Goal: Complete application form

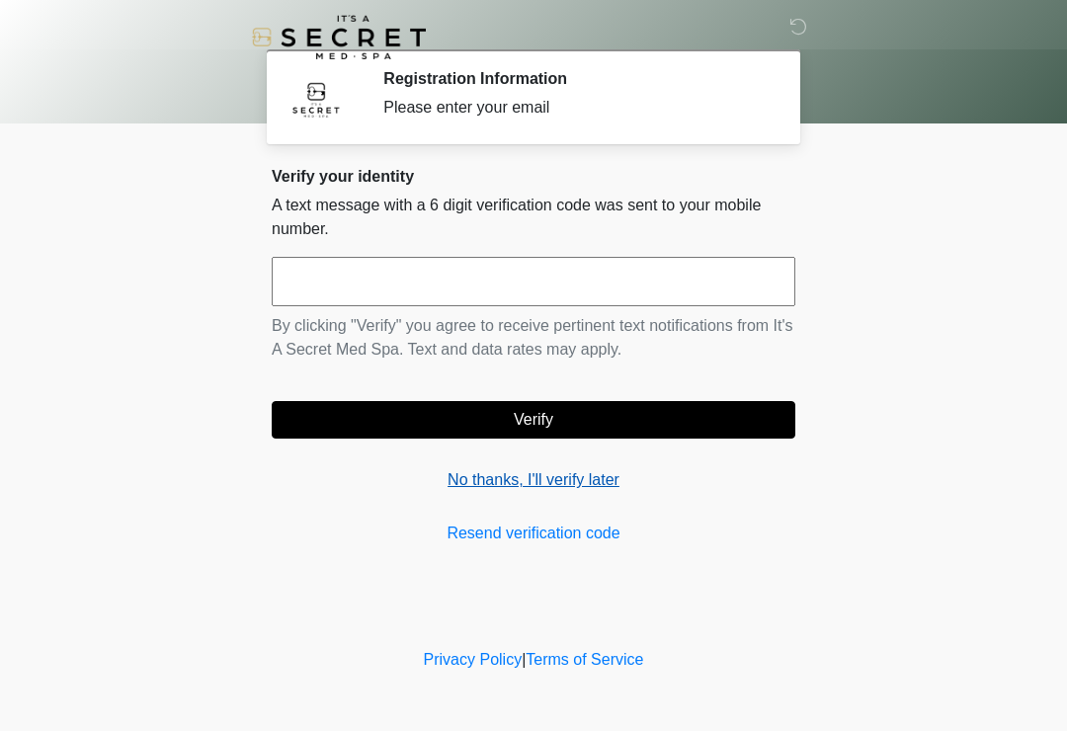
click at [567, 479] on link "No thanks, I'll verify later" at bounding box center [534, 480] width 524 height 24
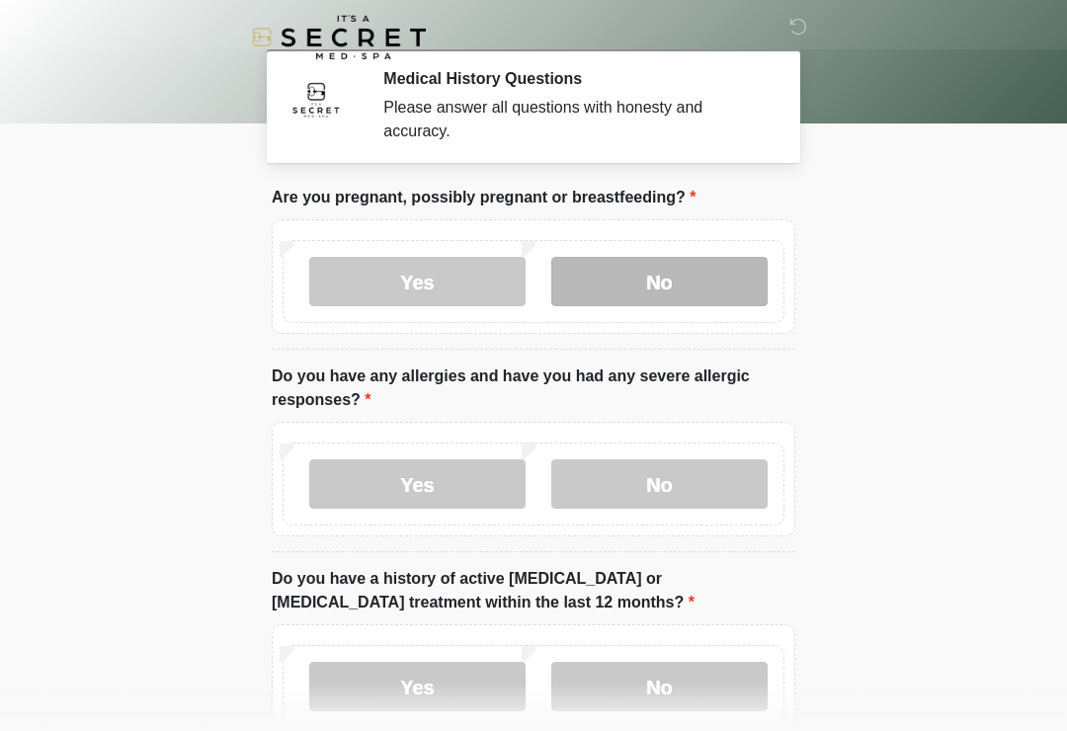
click at [644, 286] on label "No" at bounding box center [659, 281] width 216 height 49
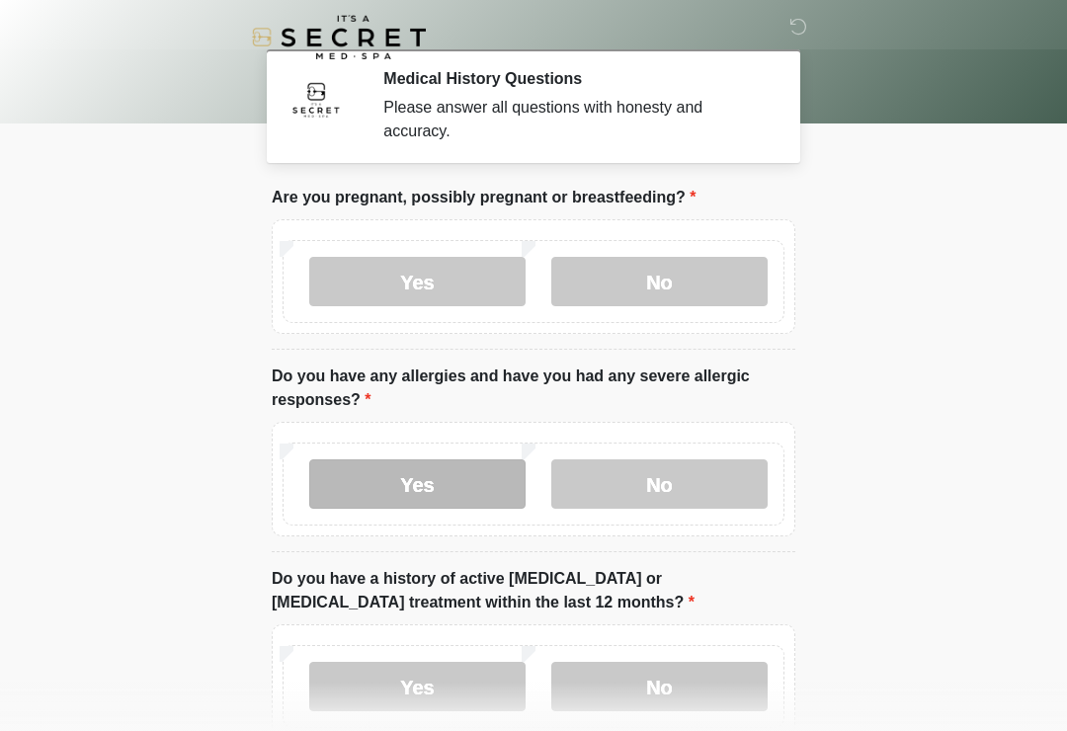
click at [397, 486] on label "Yes" at bounding box center [417, 483] width 216 height 49
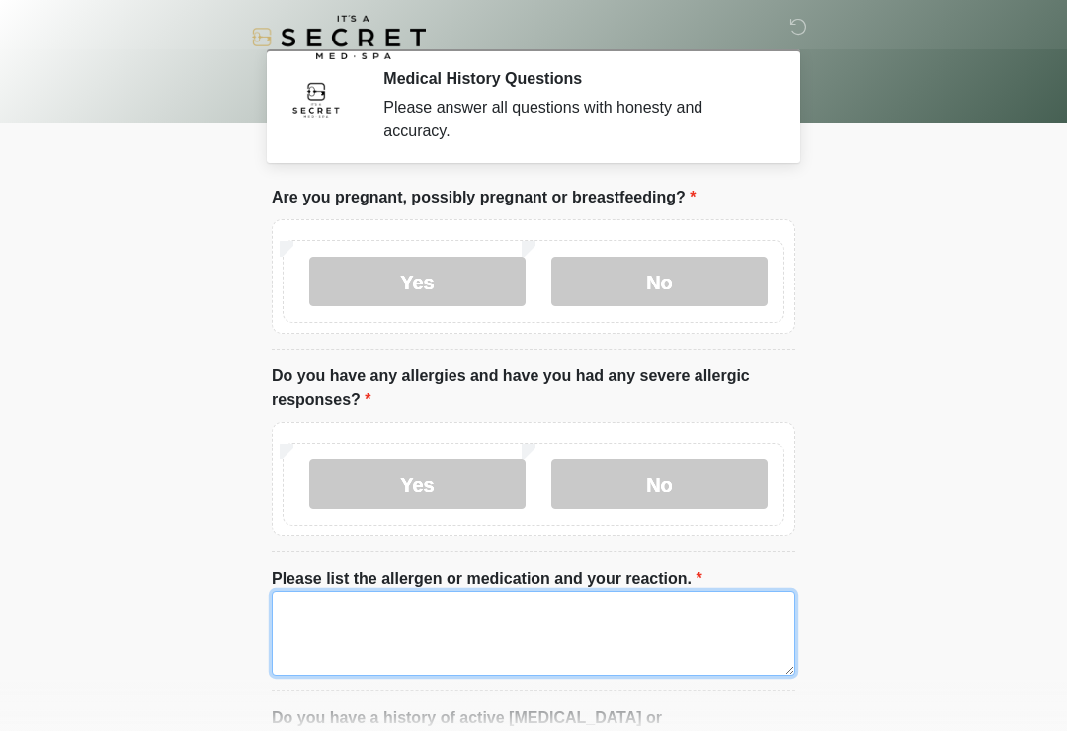
click at [349, 628] on textarea "Please list the allergen or medication and your reaction." at bounding box center [534, 633] width 524 height 85
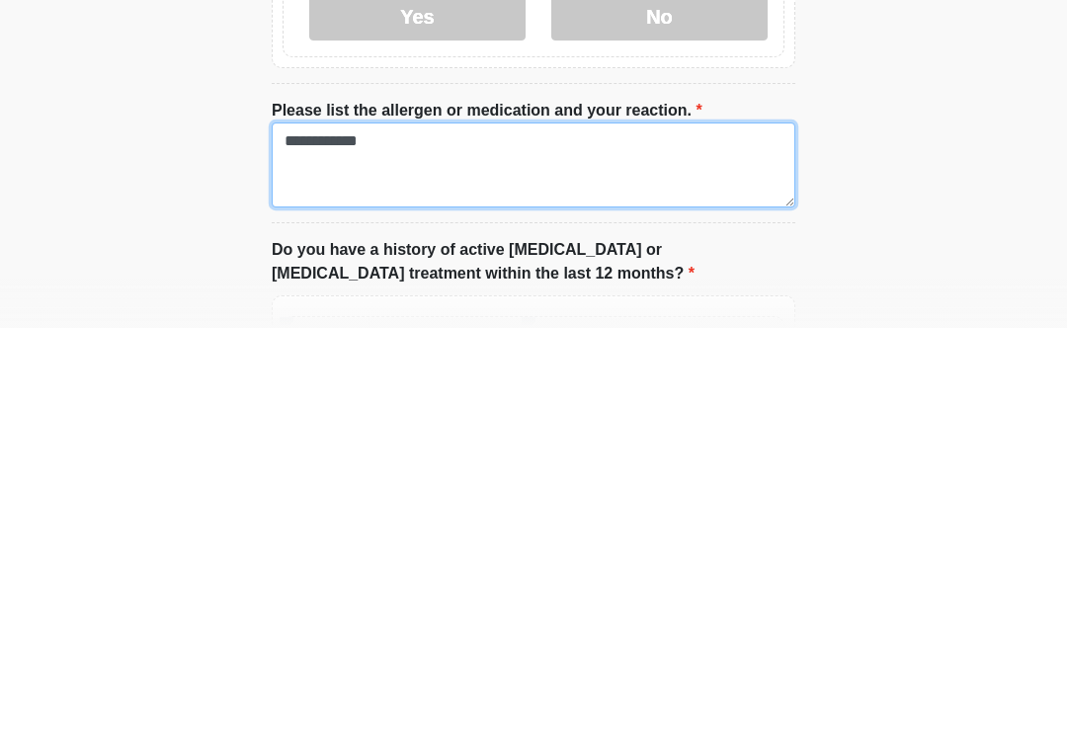
type textarea "**********"
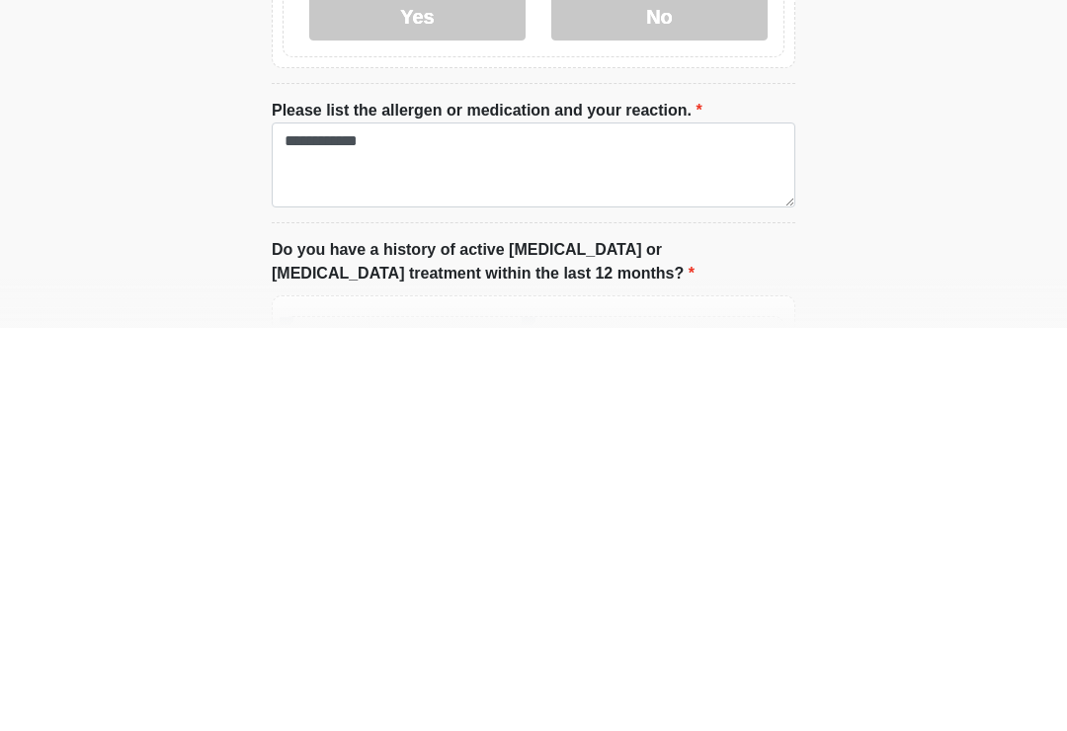
click at [158, 225] on body "‎ ‎ Medical History Questions Please answer all questions with honesty and accu…" at bounding box center [533, 300] width 1067 height 731
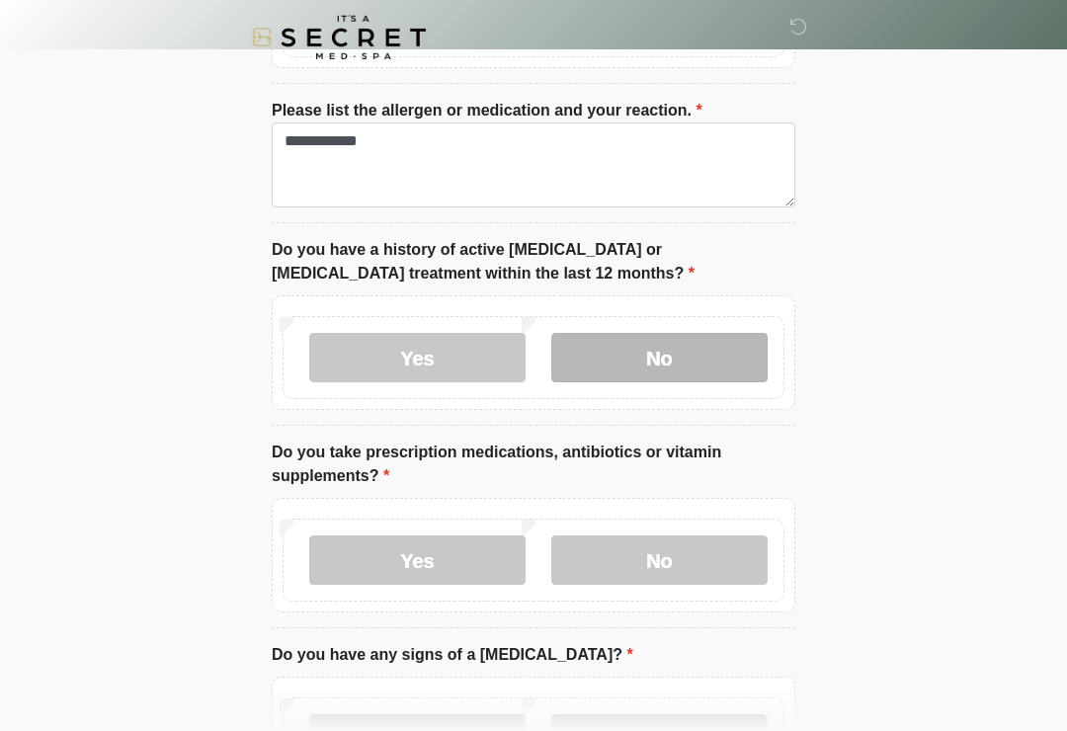
click at [630, 356] on label "No" at bounding box center [659, 357] width 216 height 49
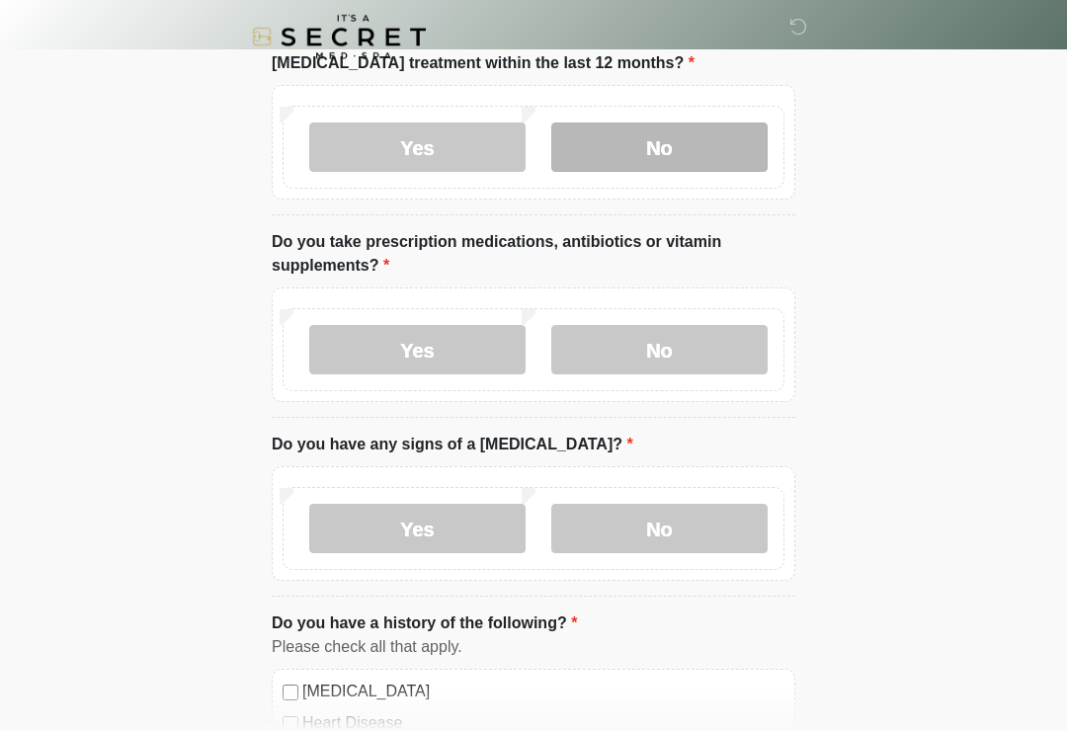
scroll to position [684, 0]
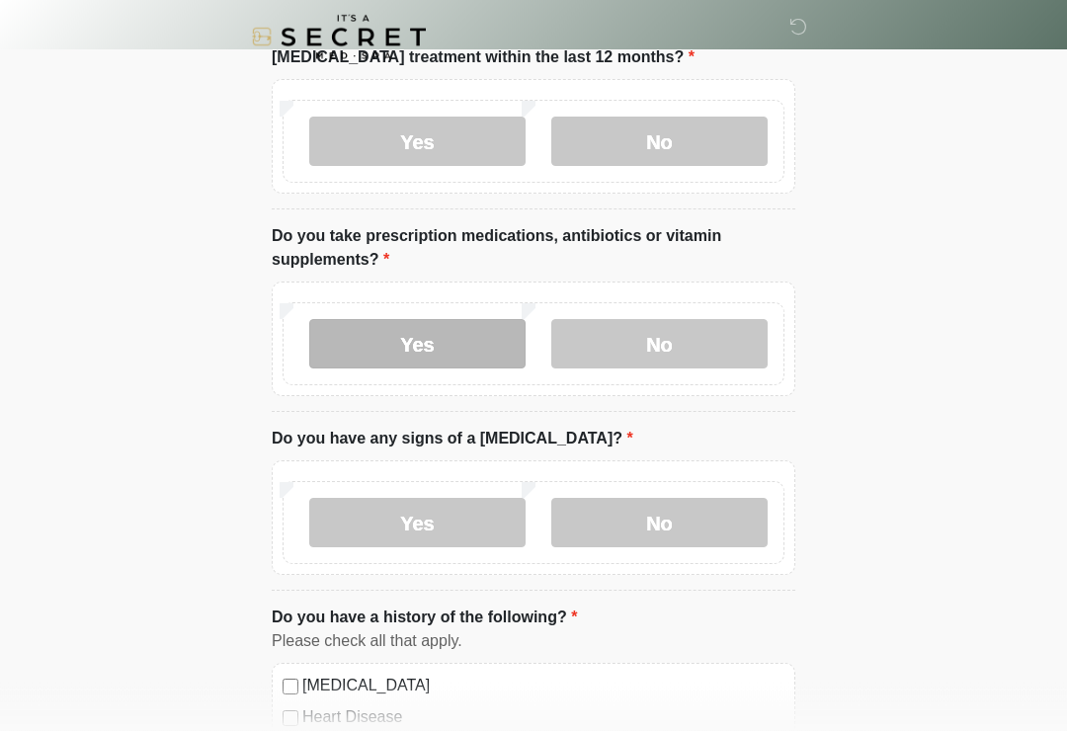
click at [392, 352] on label "Yes" at bounding box center [417, 344] width 216 height 49
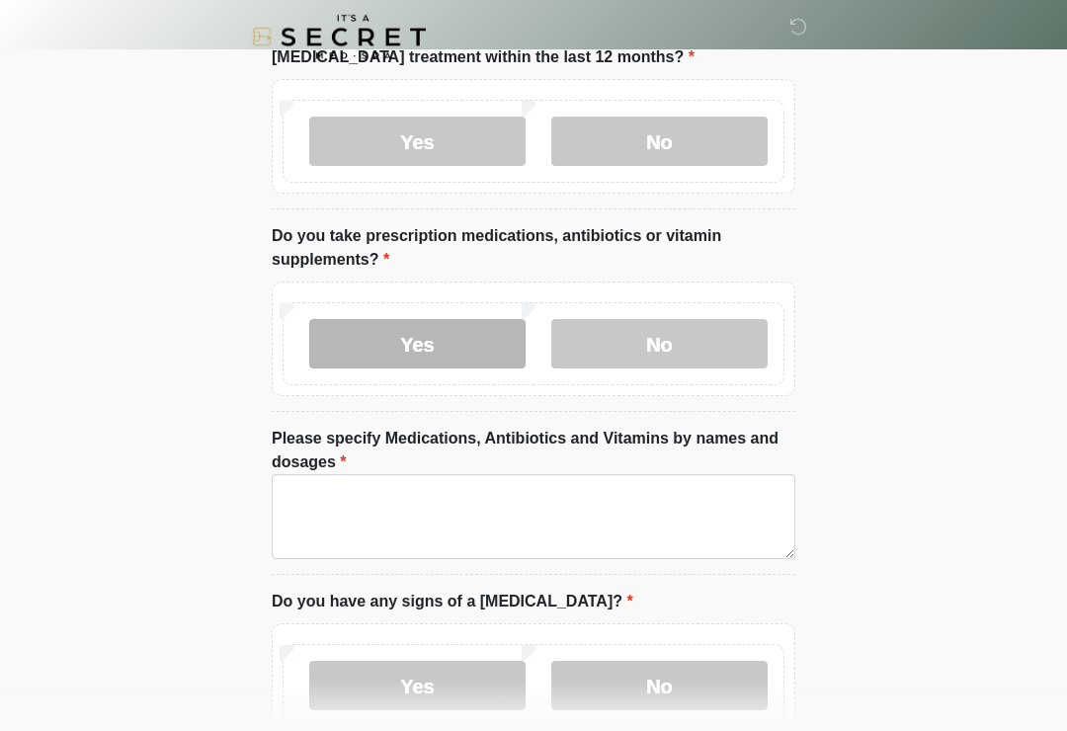
scroll to position [685, 0]
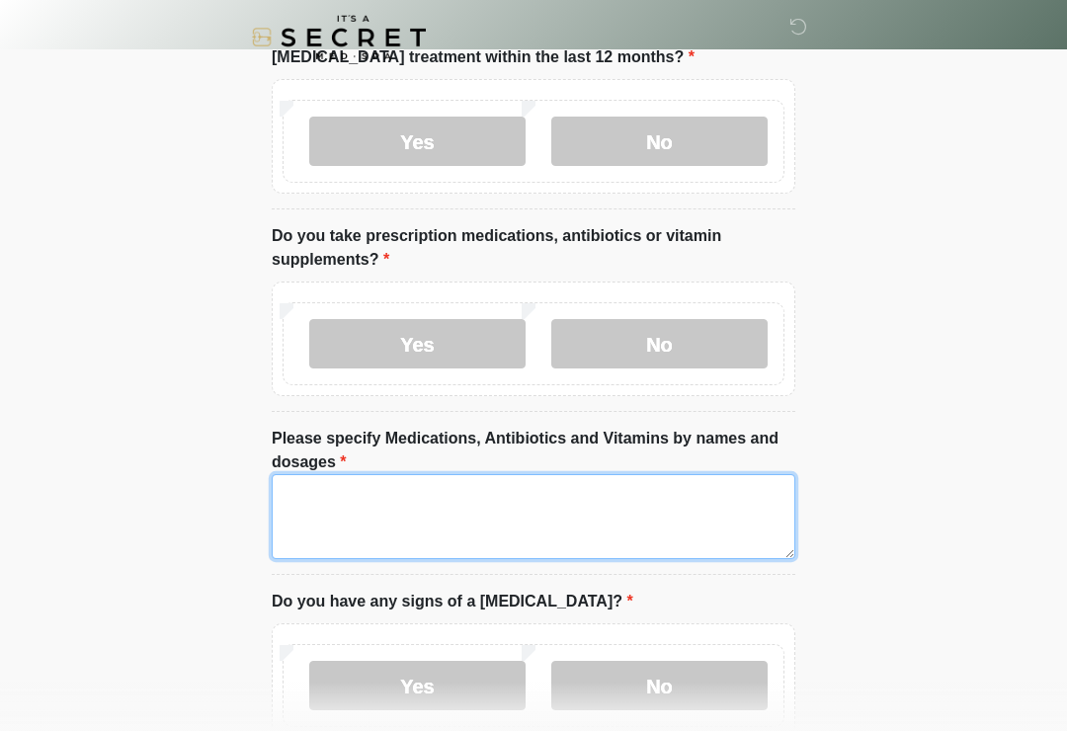
click at [336, 504] on textarea "Please specify Medications, Antibiotics and Vitamins by names and dosages" at bounding box center [534, 516] width 524 height 85
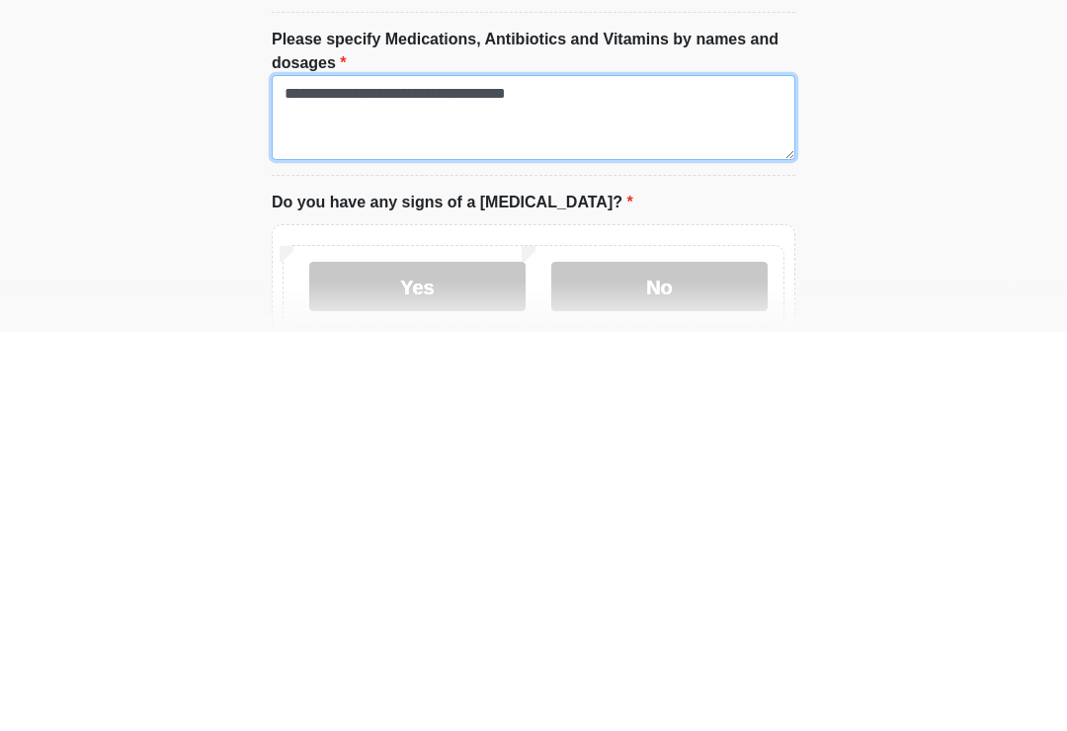
type textarea "**********"
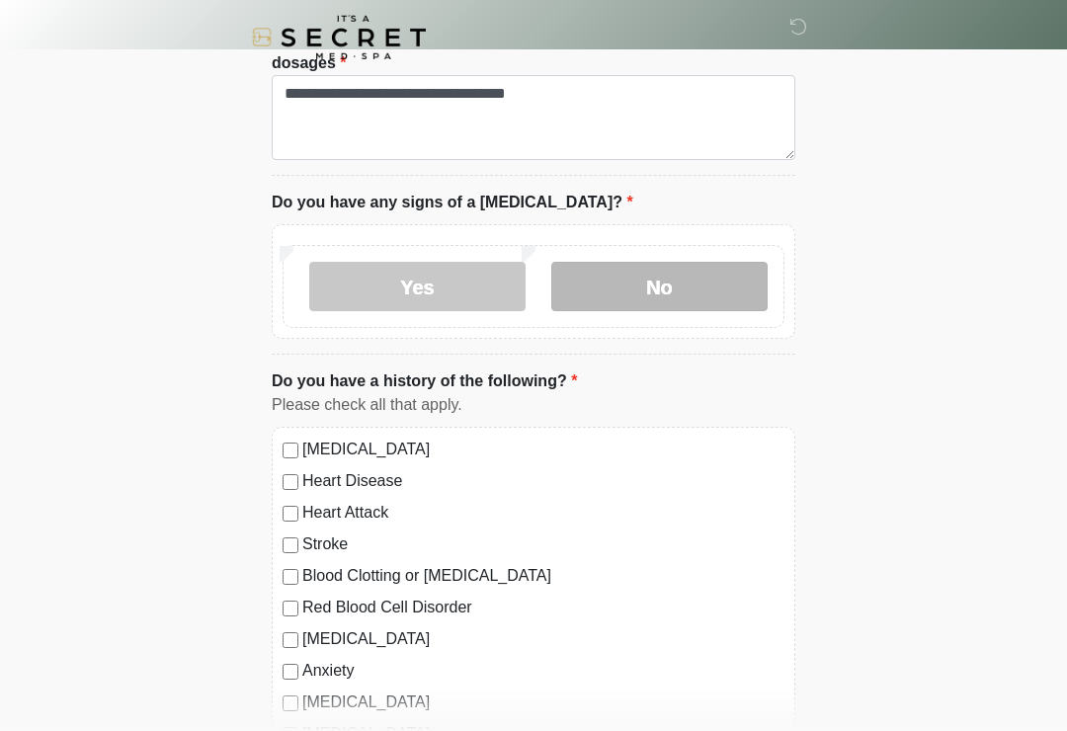
click at [730, 277] on label "No" at bounding box center [659, 286] width 216 height 49
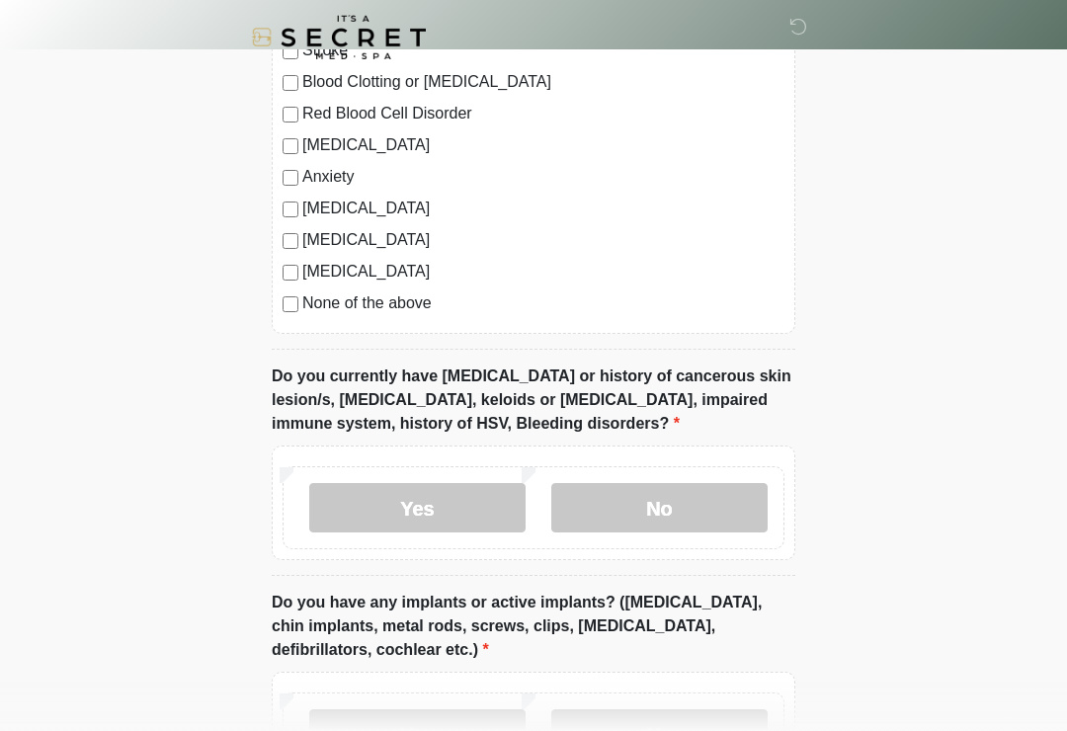
scroll to position [1597, 0]
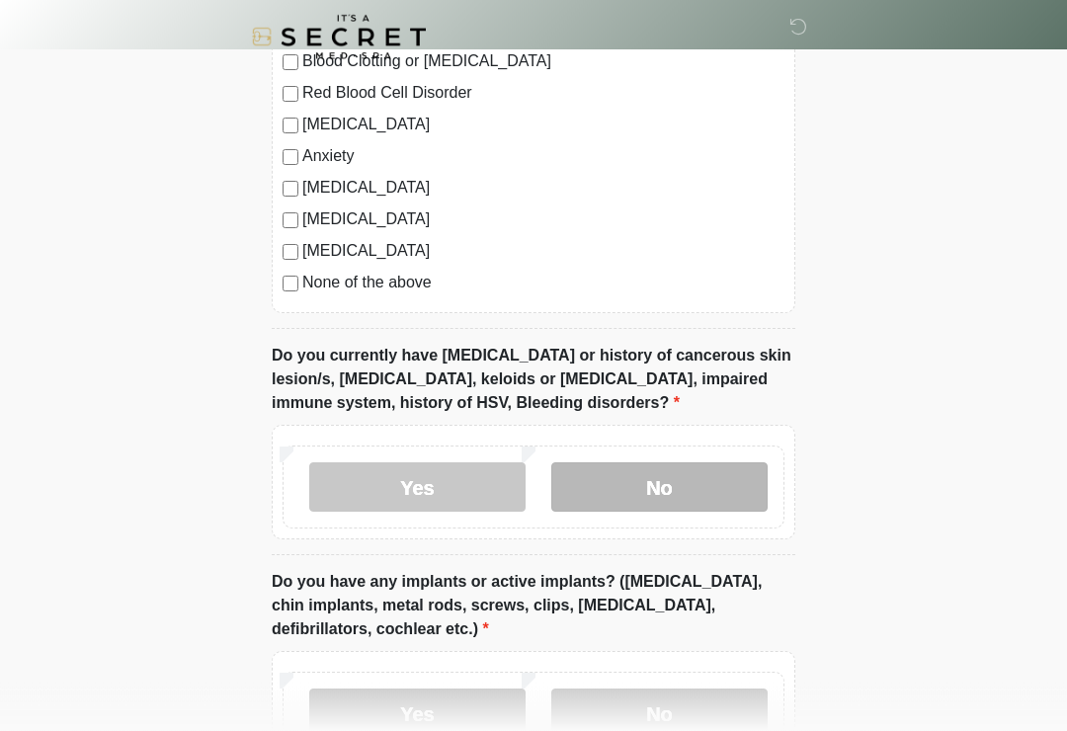
click at [730, 484] on label "No" at bounding box center [659, 487] width 216 height 49
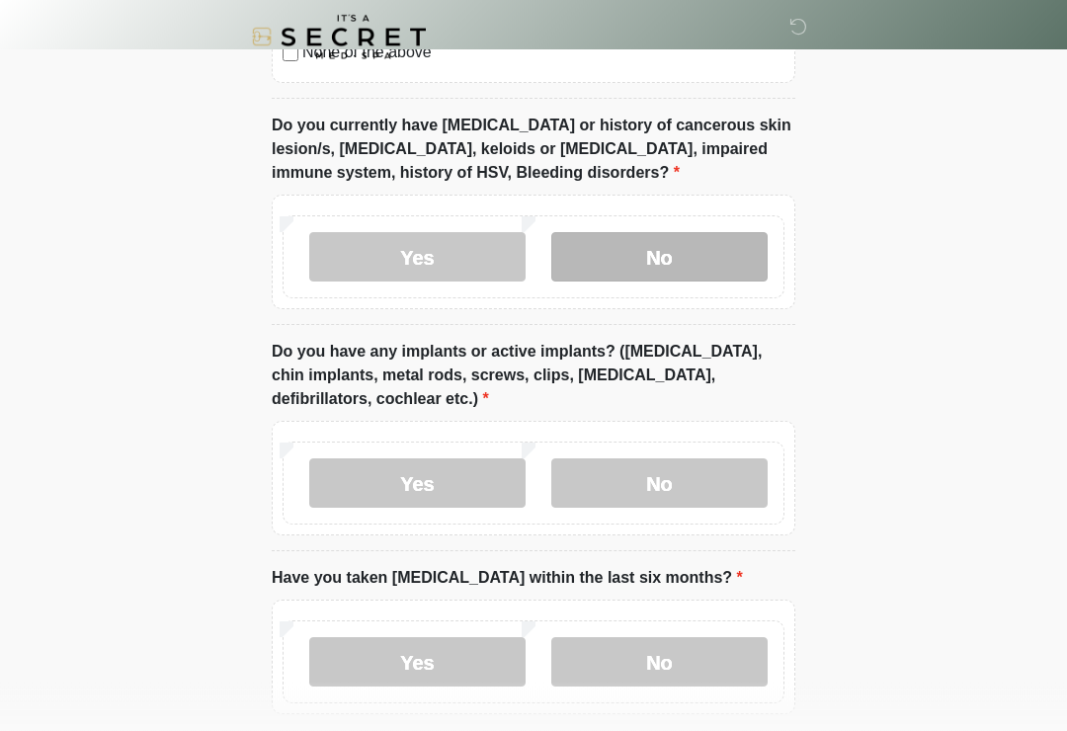
scroll to position [1829, 0]
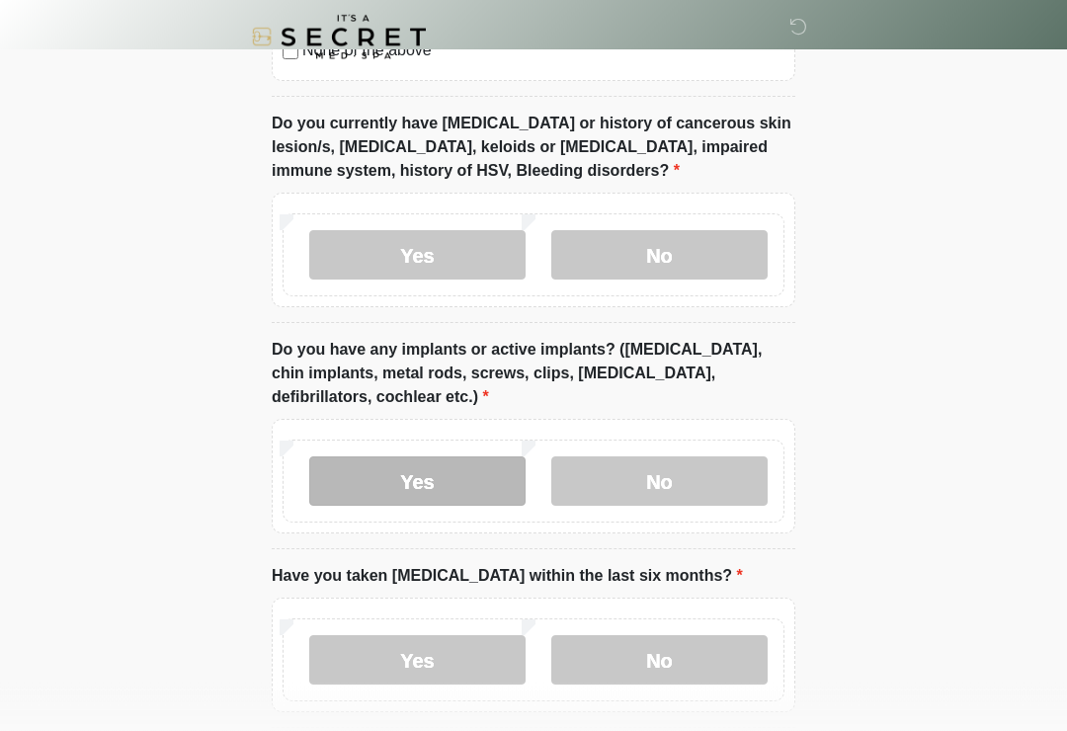
click at [488, 457] on label "Yes" at bounding box center [417, 481] width 216 height 49
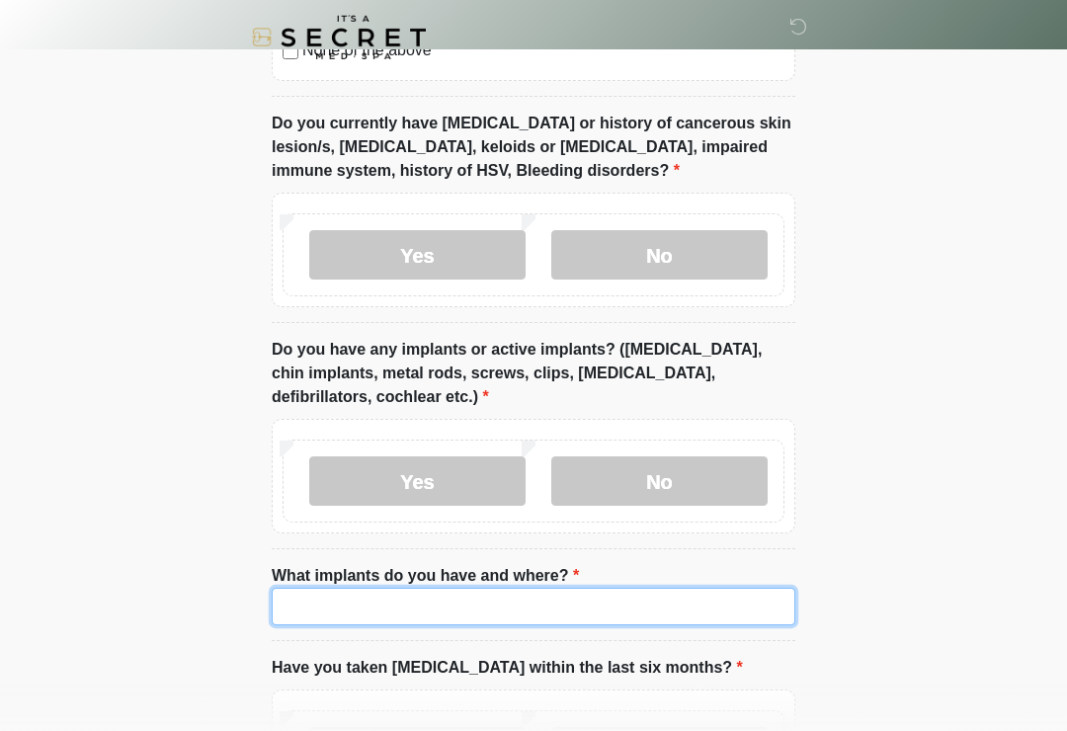
click at [723, 599] on input "What implants do you have and where?" at bounding box center [534, 607] width 524 height 38
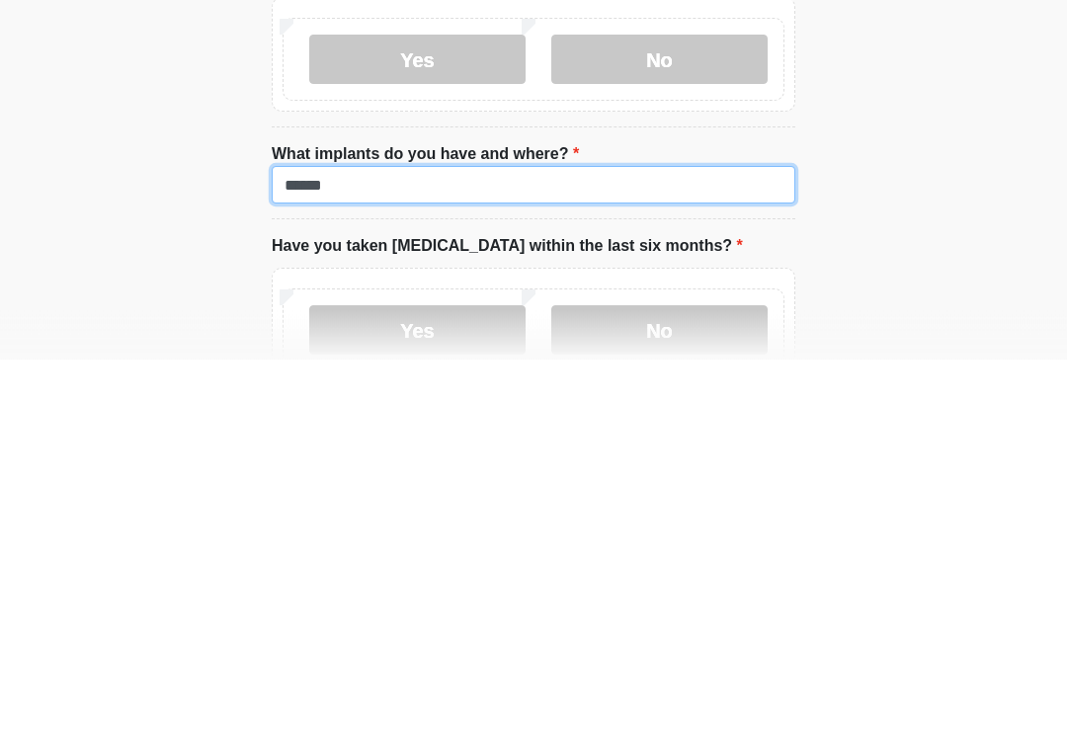
type input "******"
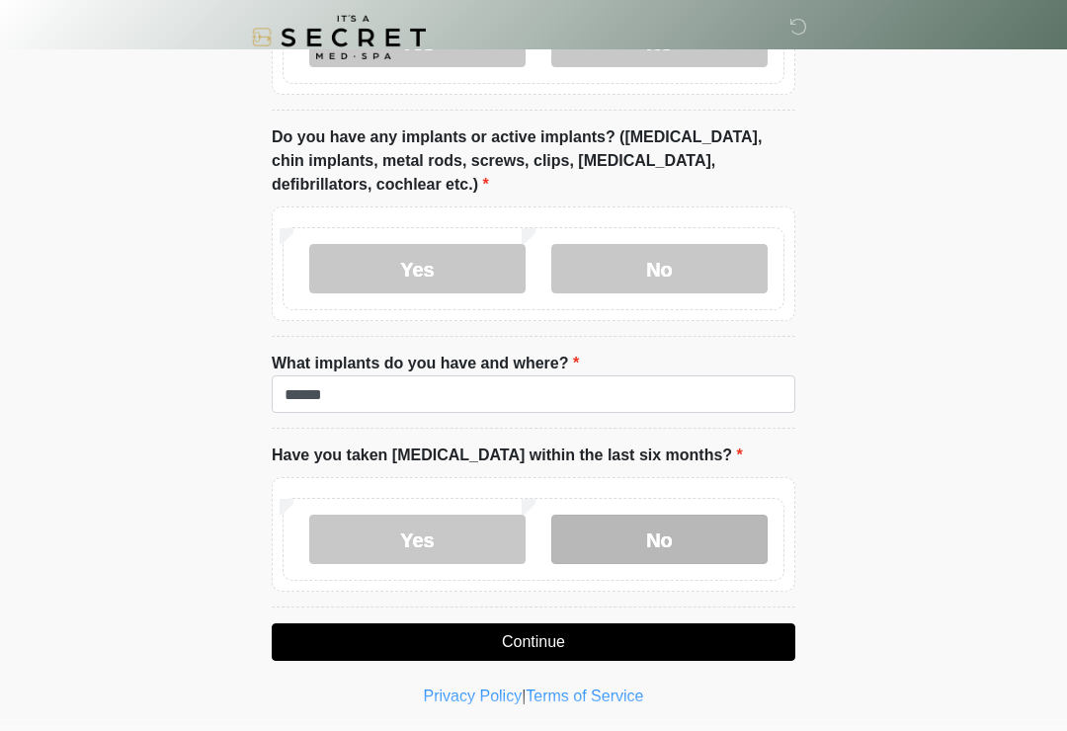
click at [704, 550] on label "No" at bounding box center [659, 539] width 216 height 49
click at [695, 648] on button "Continue" at bounding box center [534, 642] width 524 height 38
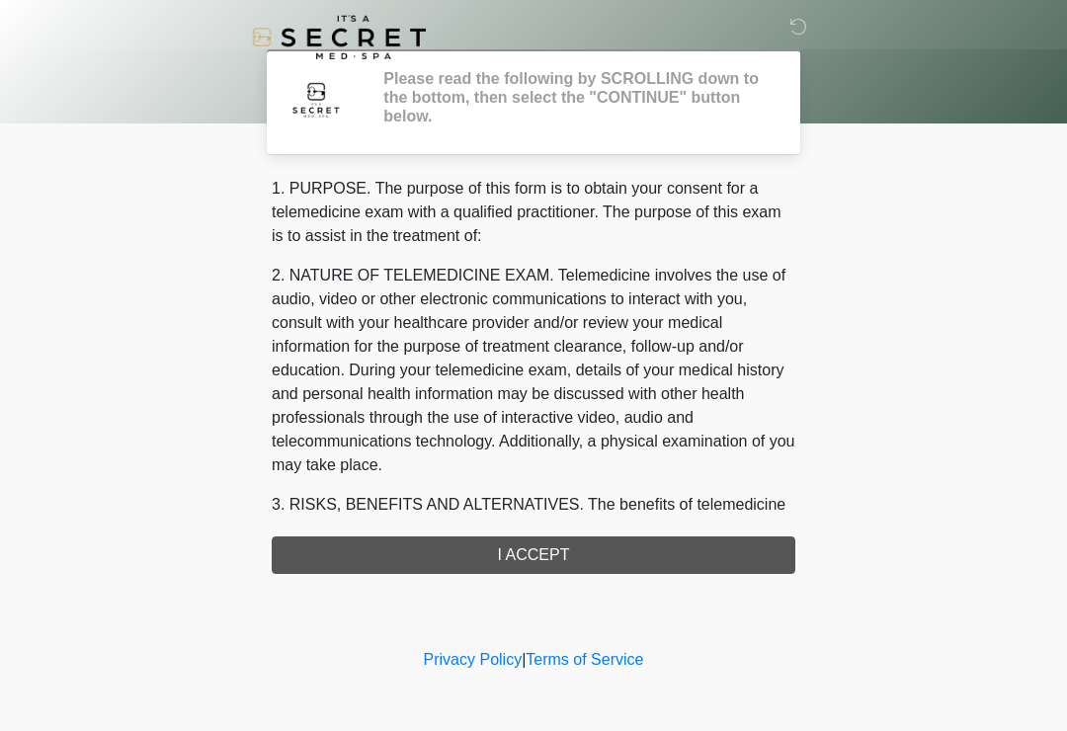
scroll to position [0, 0]
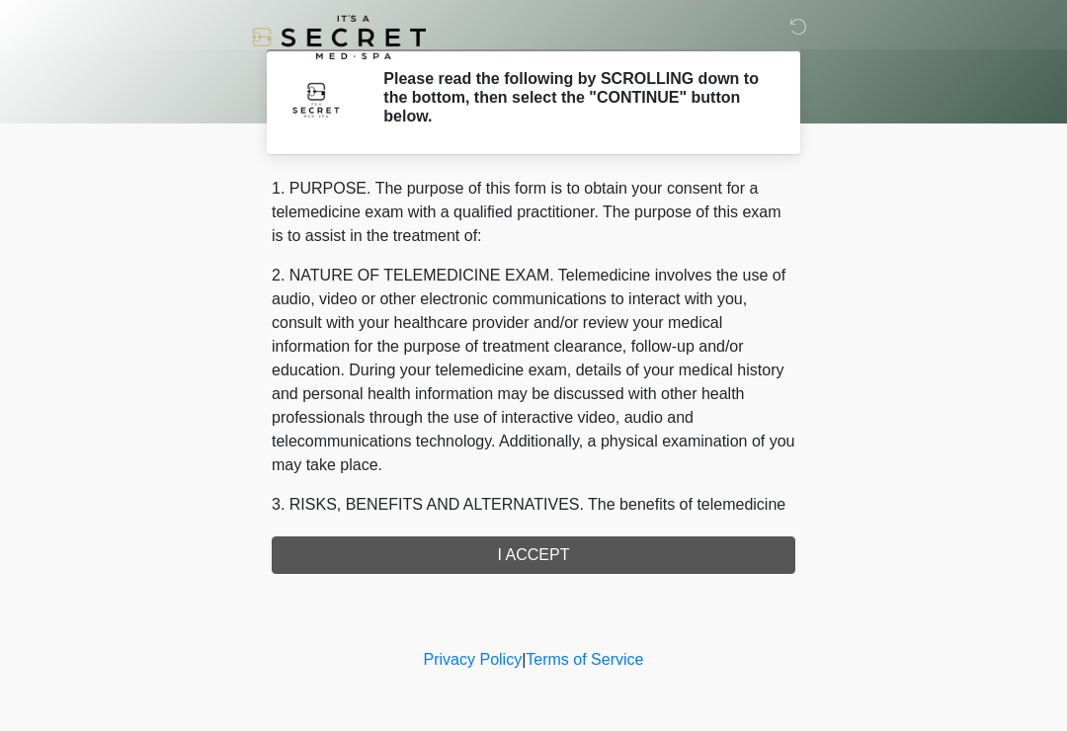
click at [682, 555] on div "1. PURPOSE. The purpose of this form is to obtain your consent for a telemedici…" at bounding box center [534, 375] width 524 height 397
click at [644, 551] on div "1. PURPOSE. The purpose of this form is to obtain your consent for a telemedici…" at bounding box center [534, 375] width 524 height 397
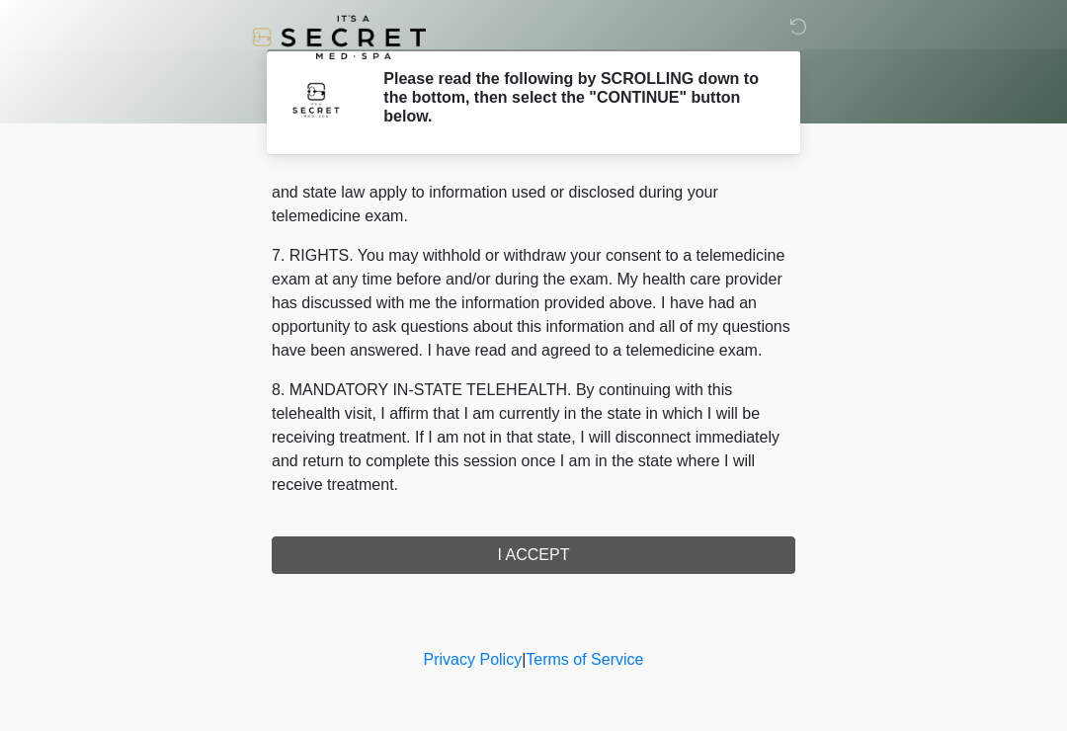
scroll to position [810, 0]
click at [602, 549] on button "I ACCEPT" at bounding box center [534, 555] width 524 height 38
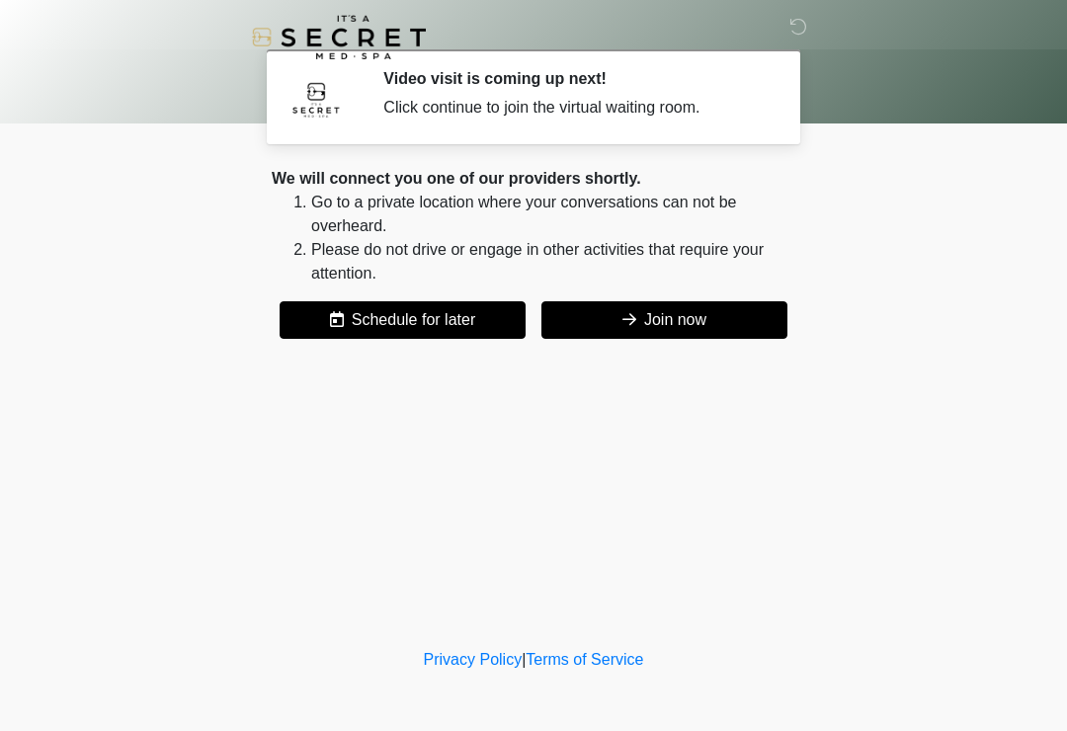
click at [719, 307] on button "Join now" at bounding box center [664, 320] width 246 height 38
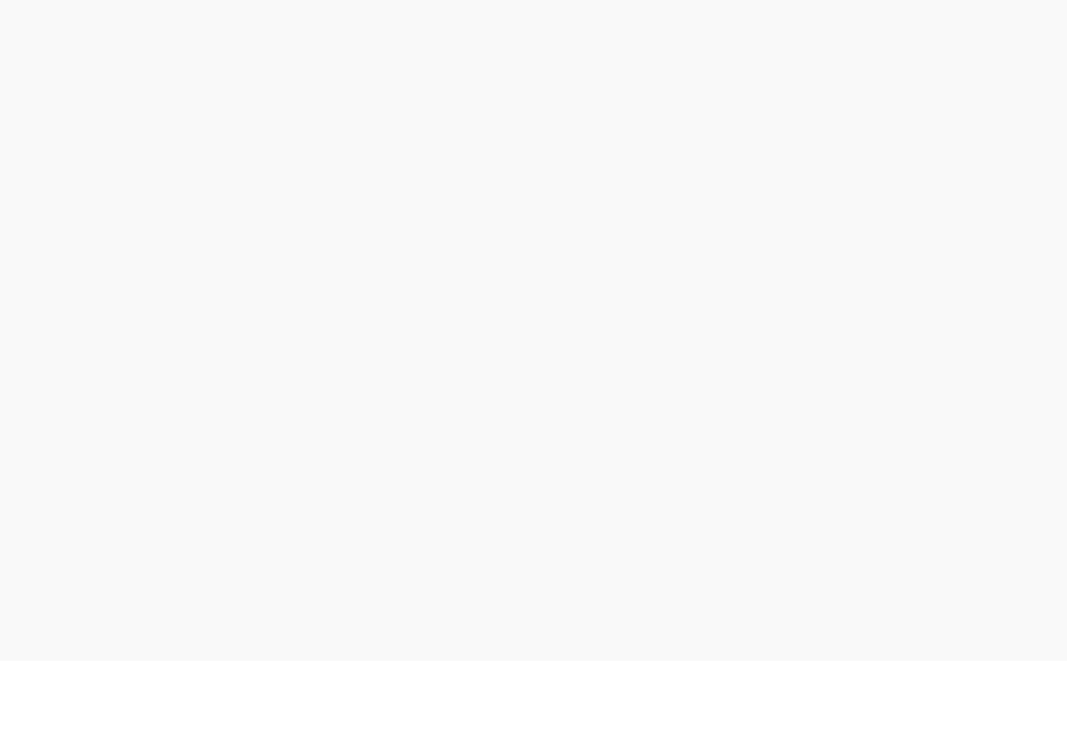
scroll to position [6, 0]
